Goal: Task Accomplishment & Management: Manage account settings

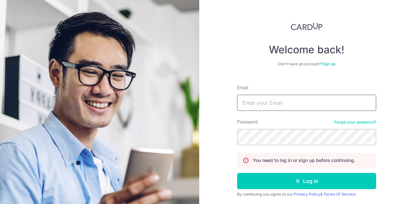
drag, startPoint x: 0, startPoint y: 0, endPoint x: 262, endPoint y: 99, distance: 279.8
click at [262, 99] on input "Email" at bounding box center [306, 103] width 139 height 16
type input "[EMAIL_ADDRESS][DOMAIN_NAME]"
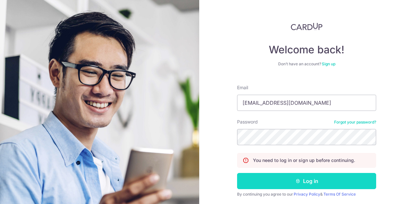
click at [293, 178] on button "Log in" at bounding box center [306, 181] width 139 height 16
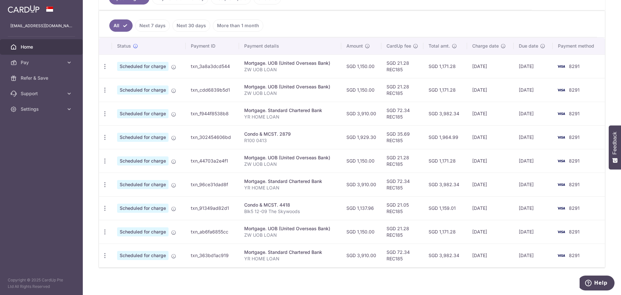
scroll to position [166, 0]
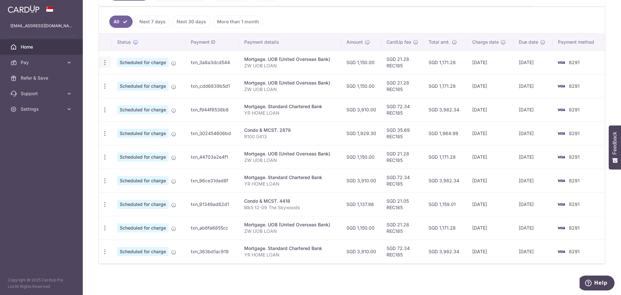
click at [104, 60] on icon "button" at bounding box center [105, 62] width 7 height 7
click at [146, 98] on span "Cancel payment" at bounding box center [139, 96] width 43 height 8
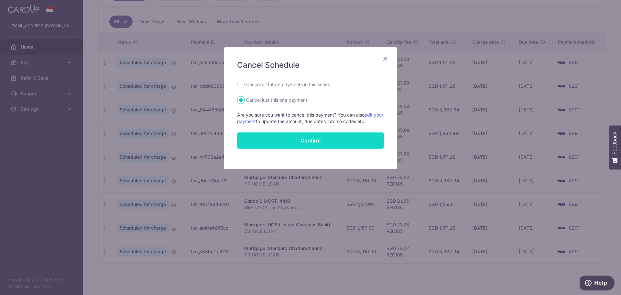
click at [312, 144] on button "Confirm" at bounding box center [310, 140] width 147 height 16
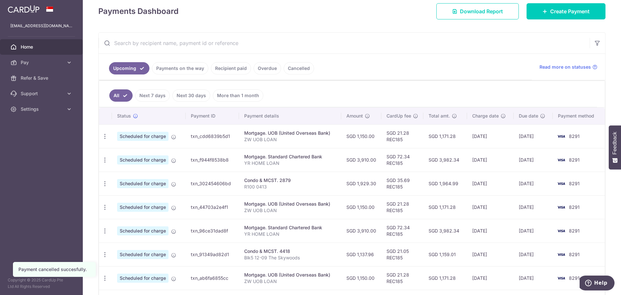
scroll to position [97, 0]
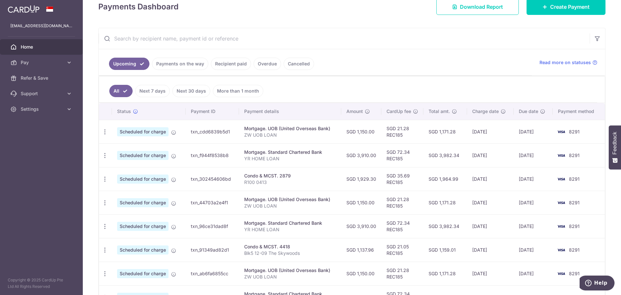
click at [332, 94] on ul "All Next 7 days Next 30 days More than 1 month" at bounding box center [348, 89] width 498 height 26
drag, startPoint x: 398, startPoint y: 149, endPoint x: 414, endPoint y: 159, distance: 18.2
click at [414, 159] on td "SGD 72.34 REC185" at bounding box center [403, 155] width 42 height 24
drag, startPoint x: 404, startPoint y: 160, endPoint x: 383, endPoint y: 149, distance: 23.5
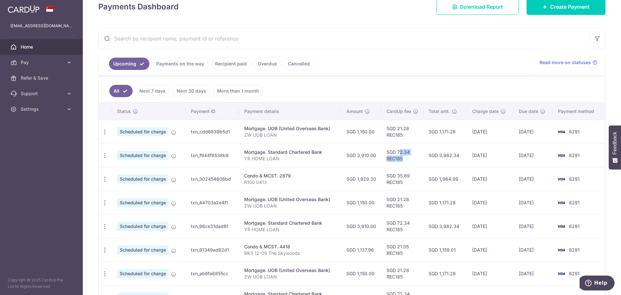
click at [383, 149] on td "SGD 72.34 REC185" at bounding box center [403, 155] width 42 height 24
click at [388, 150] on td "SGD 72.34 REC185" at bounding box center [403, 155] width 42 height 24
drag, startPoint x: 387, startPoint y: 151, endPoint x: 404, endPoint y: 159, distance: 18.9
click at [404, 159] on td "SGD 72.34 REC185" at bounding box center [403, 155] width 42 height 24
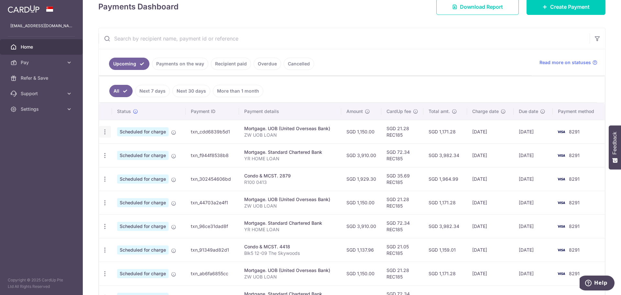
click at [107, 132] on icon "button" at bounding box center [105, 131] width 7 height 7
click at [168, 109] on div "Status" at bounding box center [148, 111] width 63 height 6
click at [105, 129] on icon "button" at bounding box center [105, 131] width 7 height 7
click at [142, 168] on span "Cancel payment" at bounding box center [139, 166] width 43 height 8
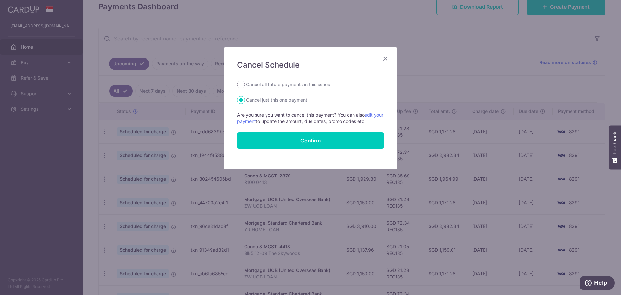
click at [240, 84] on input "Cancel all future payments in this series" at bounding box center [241, 85] width 8 height 8
radio input "true"
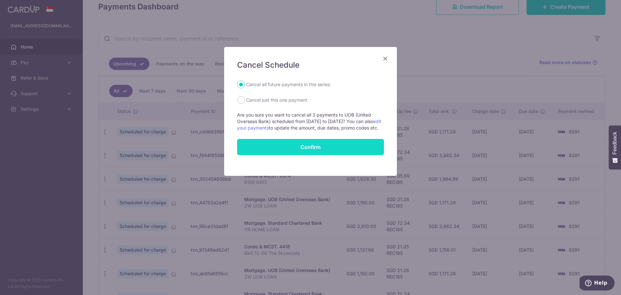
click at [326, 153] on button "Confirm" at bounding box center [310, 147] width 147 height 16
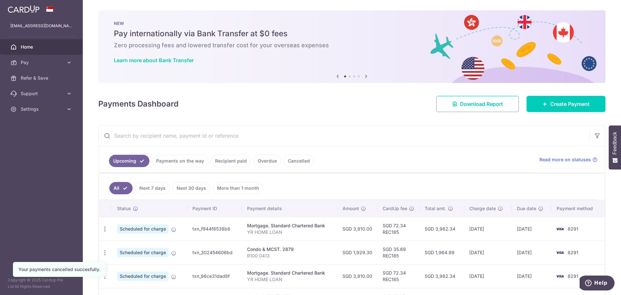
scroll to position [65, 0]
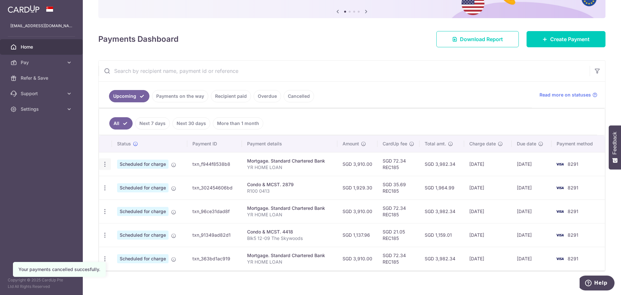
click at [105, 163] on icon "button" at bounding box center [105, 164] width 7 height 7
click at [138, 196] on span "Cancel payment" at bounding box center [139, 198] width 43 height 8
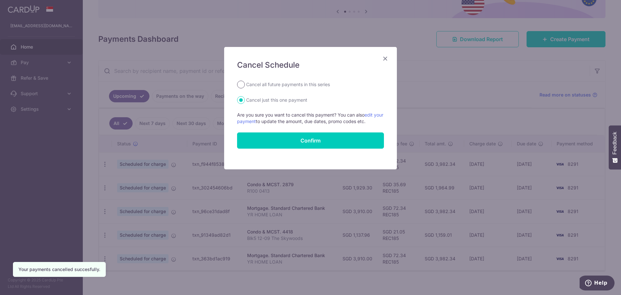
click at [242, 83] on input "Cancel all future payments in this series" at bounding box center [241, 85] width 8 height 8
radio input "true"
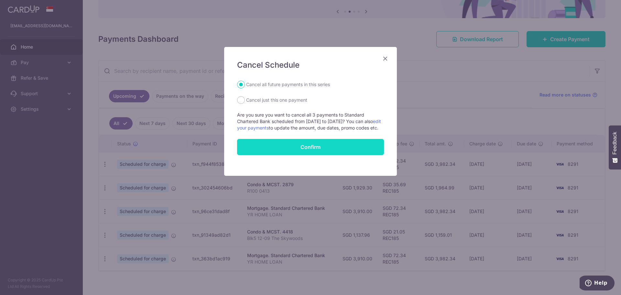
click at [319, 154] on button "Confirm" at bounding box center [310, 147] width 147 height 16
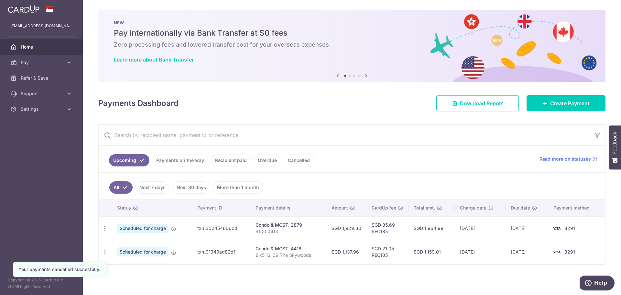
scroll to position [1, 0]
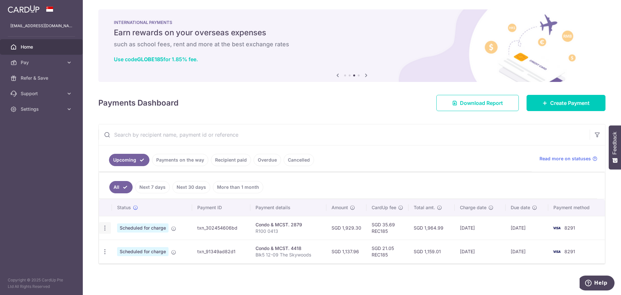
click at [102, 230] on icon "button" at bounding box center [105, 228] width 7 height 7
click at [145, 261] on span "Cancel payment" at bounding box center [139, 262] width 43 height 8
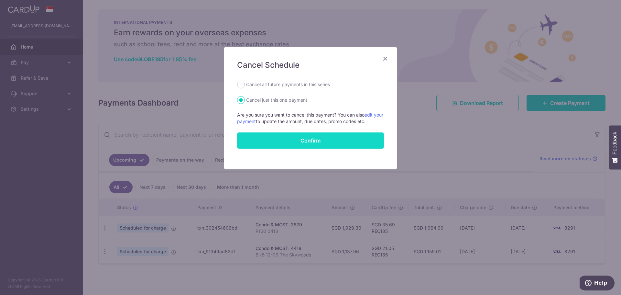
click at [305, 143] on button "Confirm" at bounding box center [310, 140] width 147 height 16
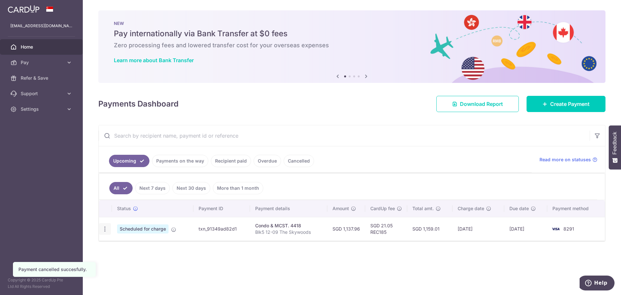
click at [105, 227] on icon "button" at bounding box center [105, 229] width 7 height 7
click at [139, 262] on span "Cancel payment" at bounding box center [139, 263] width 43 height 8
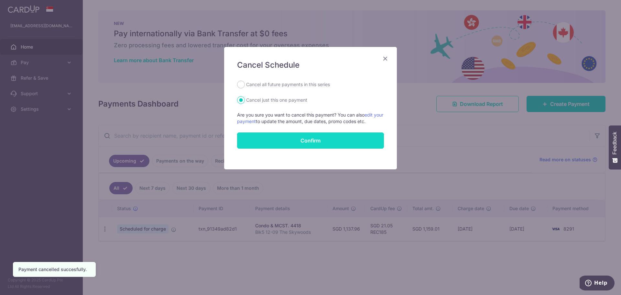
click at [329, 140] on button "Confirm" at bounding box center [310, 140] width 147 height 16
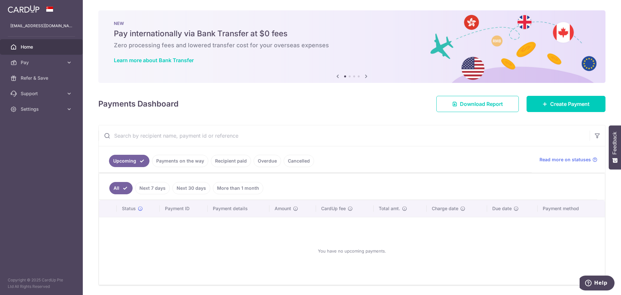
click at [28, 9] on img at bounding box center [24, 9] width 32 height 8
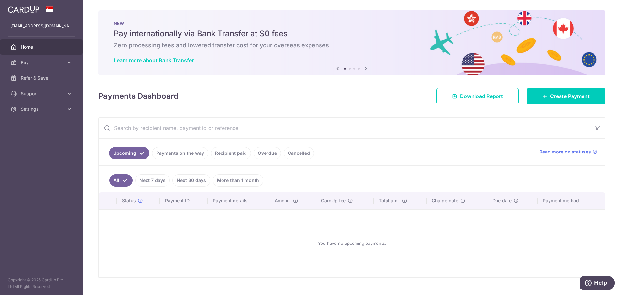
click at [337, 68] on icon at bounding box center [338, 68] width 8 height 8
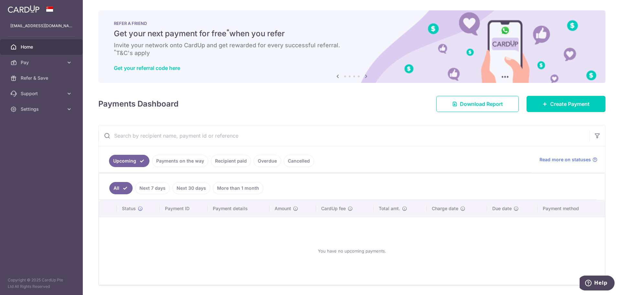
click at [338, 76] on icon at bounding box center [338, 76] width 8 height 8
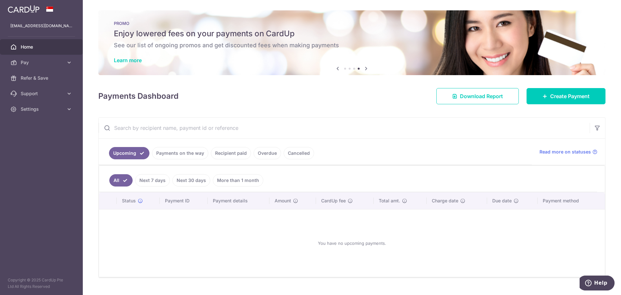
click at [335, 76] on div "× Pause Schedule Pause all future payments in this series Pause just this one p…" at bounding box center [352, 147] width 539 height 295
click at [67, 61] on icon at bounding box center [69, 62] width 6 height 6
click at [39, 81] on span "Payments" at bounding box center [42, 78] width 43 height 6
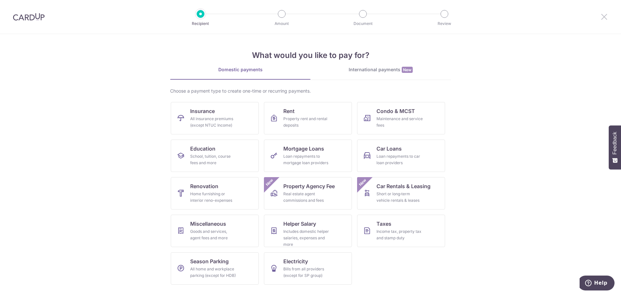
click at [603, 13] on icon at bounding box center [605, 17] width 8 height 8
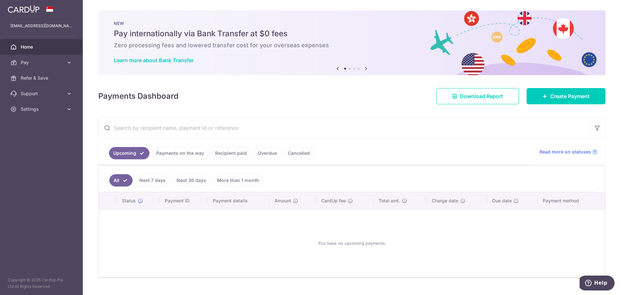
click at [217, 154] on link "Recipient paid" at bounding box center [231, 153] width 40 height 12
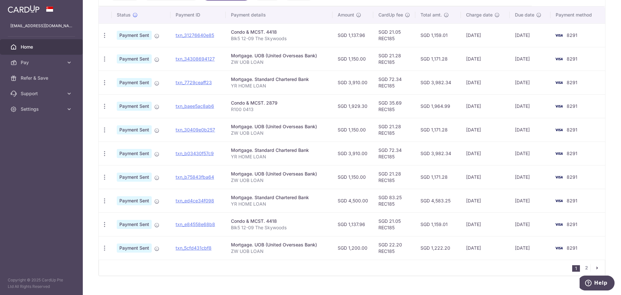
scroll to position [170, 0]
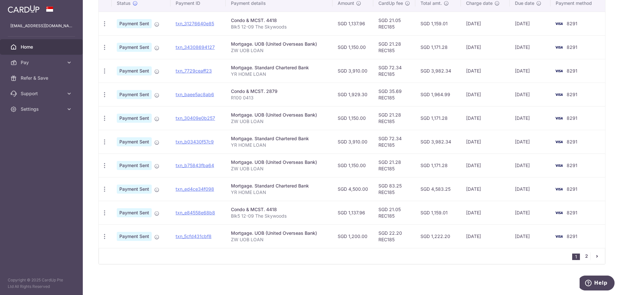
click at [583, 256] on link "2" at bounding box center [587, 256] width 8 height 8
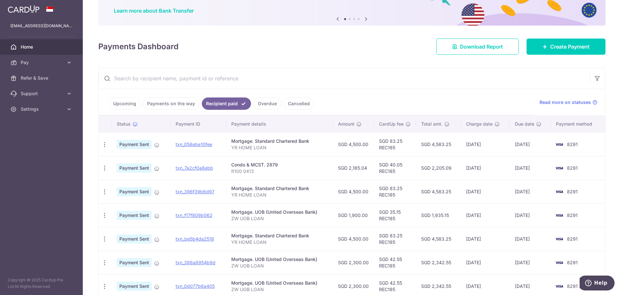
scroll to position [147, 0]
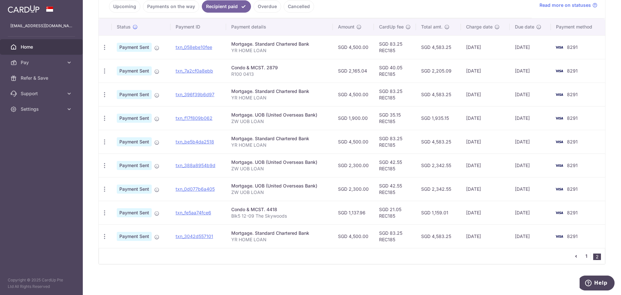
click at [583, 257] on link "1" at bounding box center [587, 256] width 8 height 8
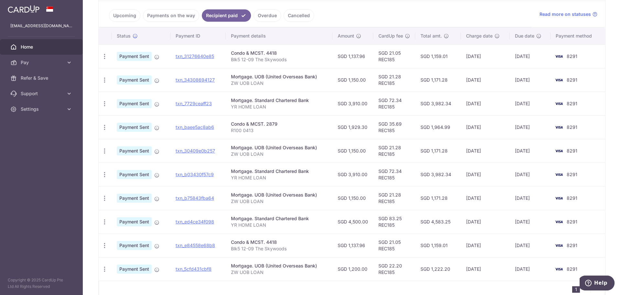
scroll to position [170, 0]
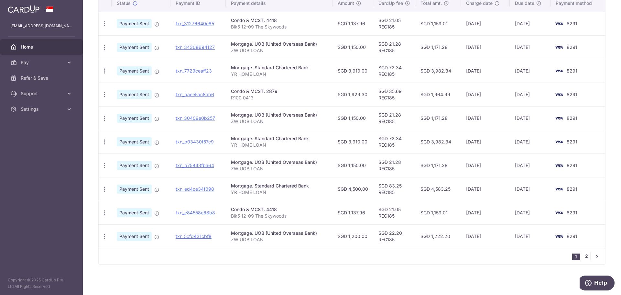
click at [584, 257] on link "2" at bounding box center [587, 256] width 8 height 8
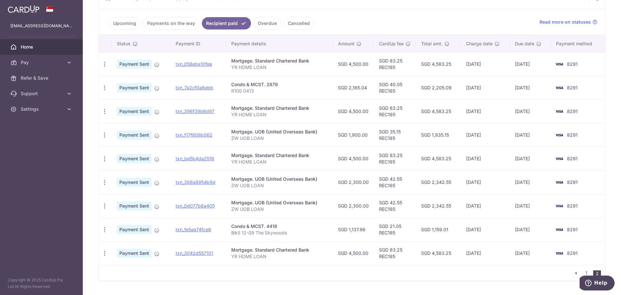
scroll to position [147, 0]
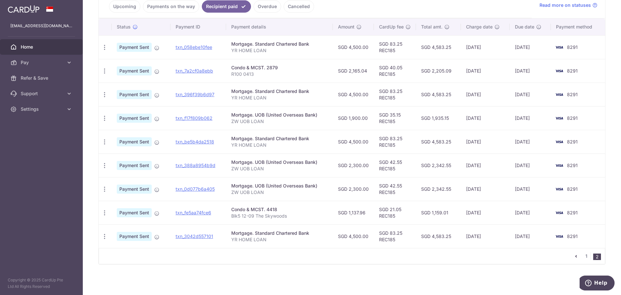
click at [67, 248] on aside "[EMAIL_ADDRESS][DOMAIN_NAME] Home Pay Payments Recipients Cards Refer & Save Su…" at bounding box center [41, 147] width 83 height 295
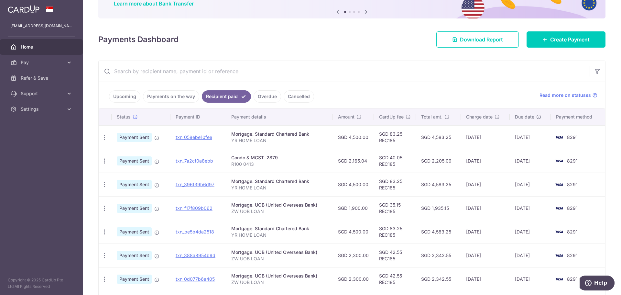
scroll to position [0, 0]
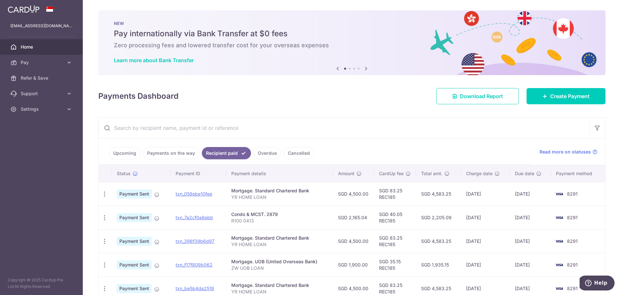
click at [26, 47] on span "Home" at bounding box center [42, 47] width 43 height 6
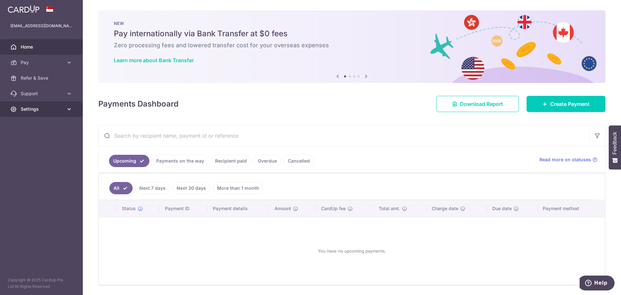
click at [61, 106] on span "Settings" at bounding box center [42, 109] width 43 height 6
click at [33, 143] on span "Logout" at bounding box center [42, 140] width 43 height 6
